Goal: Task Accomplishment & Management: Manage account settings

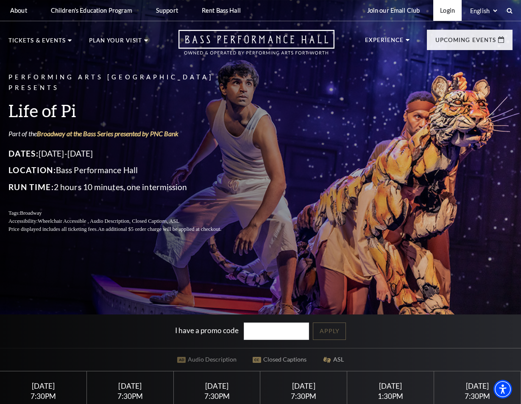
click at [449, 11] on link "Login" at bounding box center [448, 10] width 28 height 21
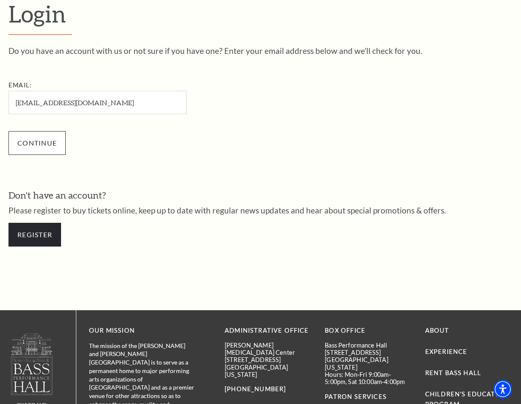
type input "[EMAIL_ADDRESS][DOMAIN_NAME]"
click at [37, 143] on input "Continue" at bounding box center [36, 143] width 57 height 24
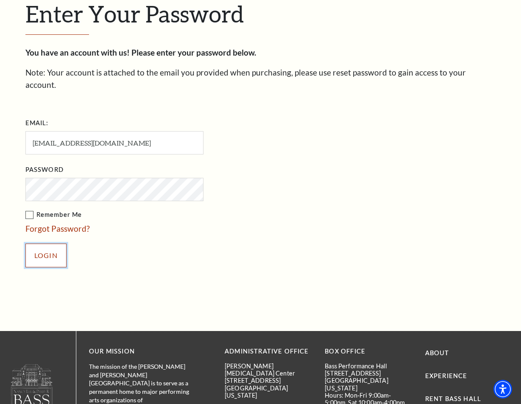
click at [45, 244] on input "Login" at bounding box center [45, 256] width 41 height 24
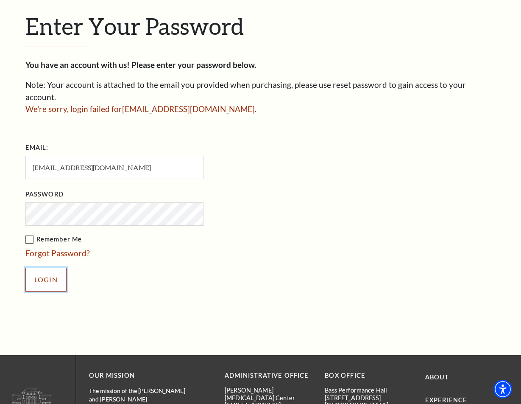
click at [42, 268] on input "Login" at bounding box center [45, 280] width 41 height 24
click at [45, 269] on input "Login" at bounding box center [45, 280] width 41 height 24
click at [57, 248] on link "Forgot Password?" at bounding box center [57, 253] width 64 height 10
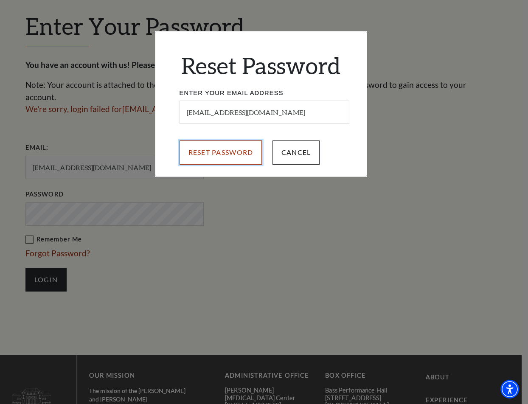
click at [232, 151] on input "Reset Password" at bounding box center [220, 152] width 83 height 24
